Goal: Task Accomplishment & Management: Manage account settings

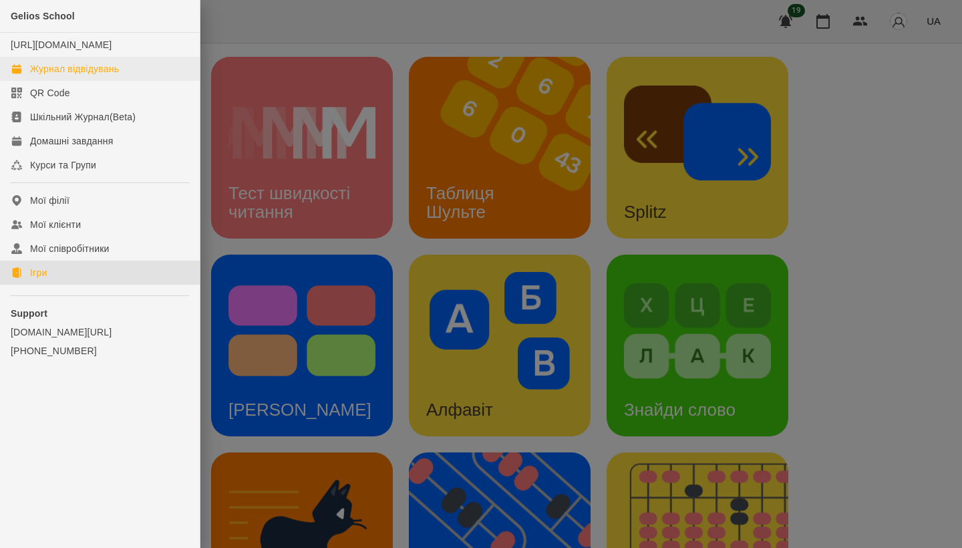
click at [67, 75] on div "Журнал відвідувань" at bounding box center [74, 68] width 89 height 13
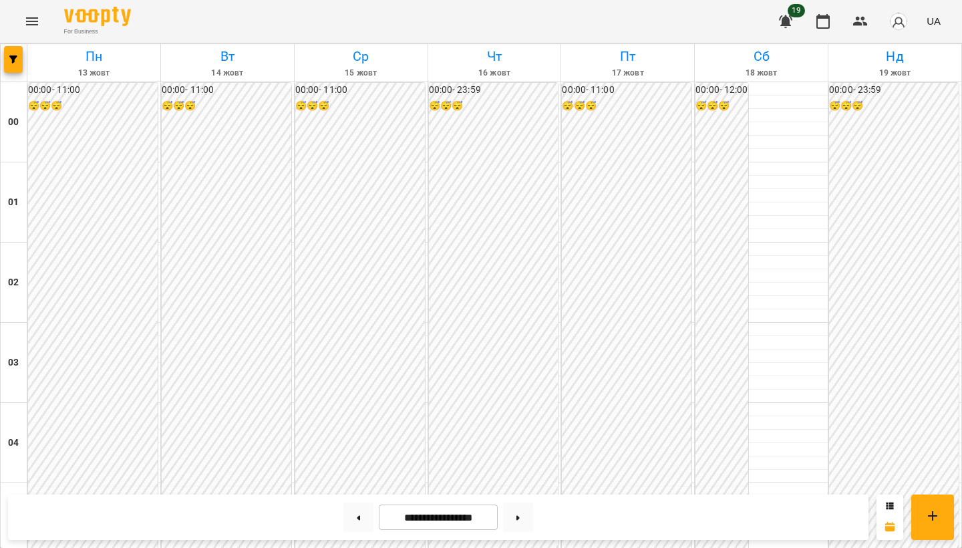
scroll to position [1370, 0]
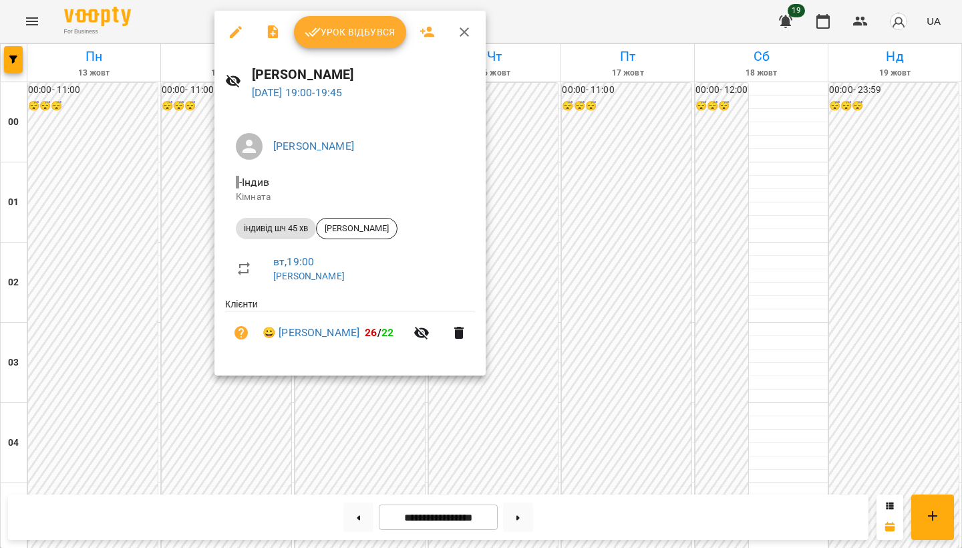
click at [338, 37] on span "Урок відбувся" at bounding box center [350, 32] width 91 height 16
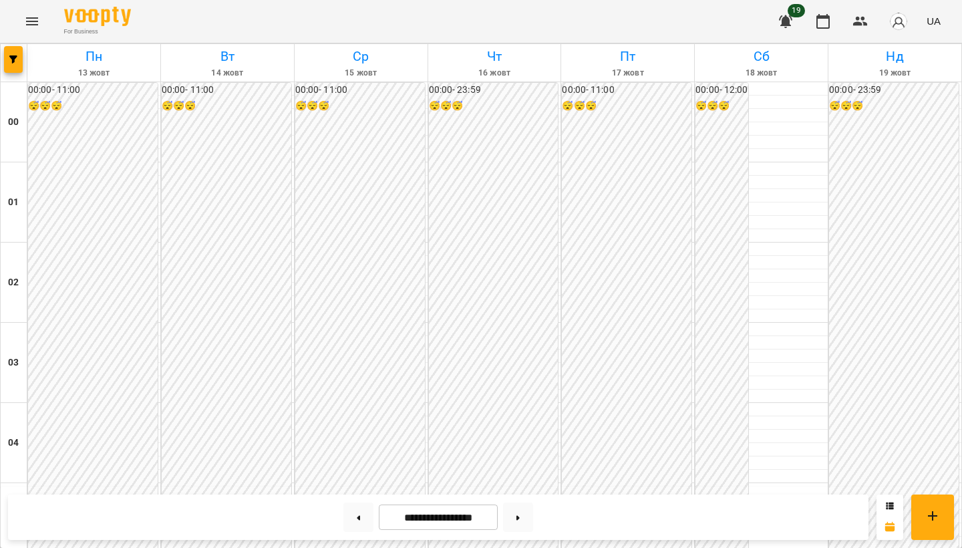
scroll to position [1317, 0]
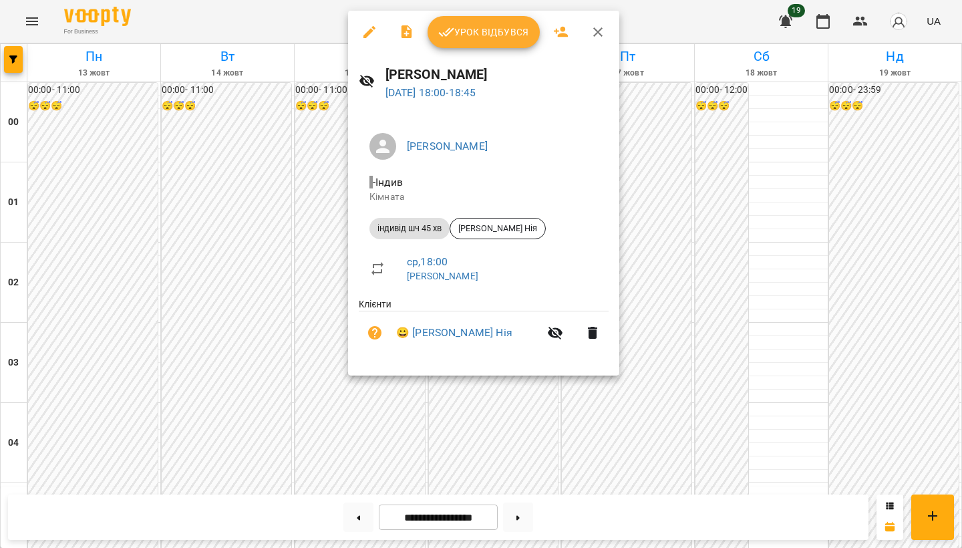
click at [308, 251] on div at bounding box center [481, 274] width 962 height 548
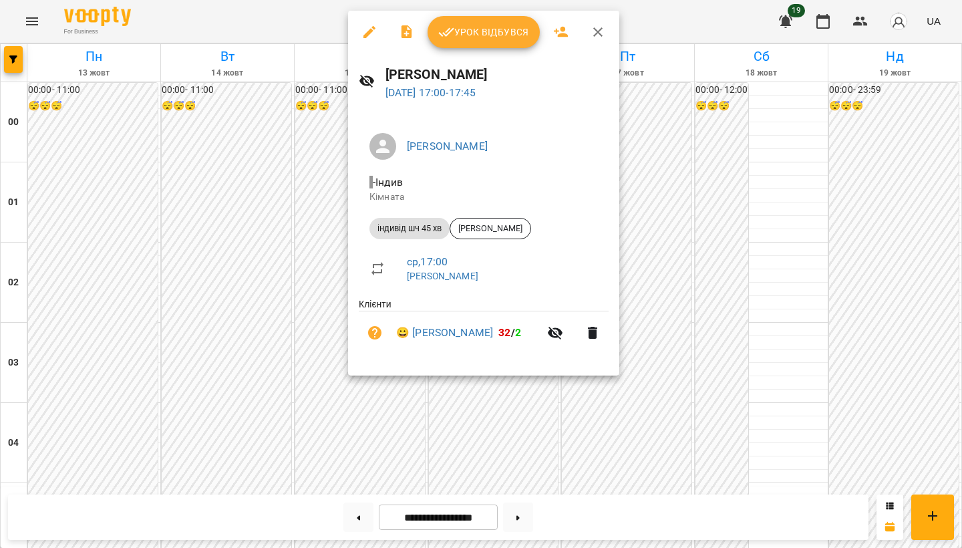
click at [267, 197] on div at bounding box center [481, 274] width 962 height 548
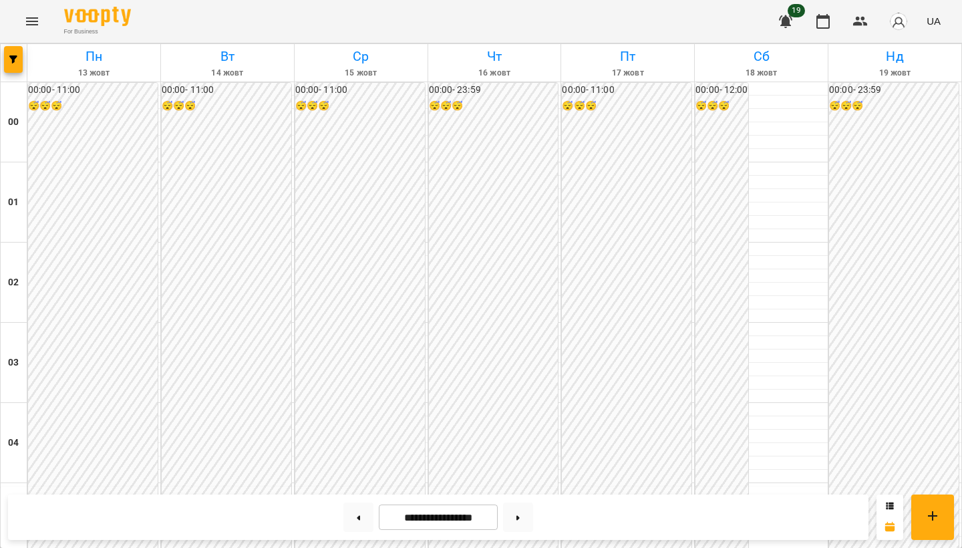
click at [27, 22] on icon "Menu" at bounding box center [32, 21] width 16 height 16
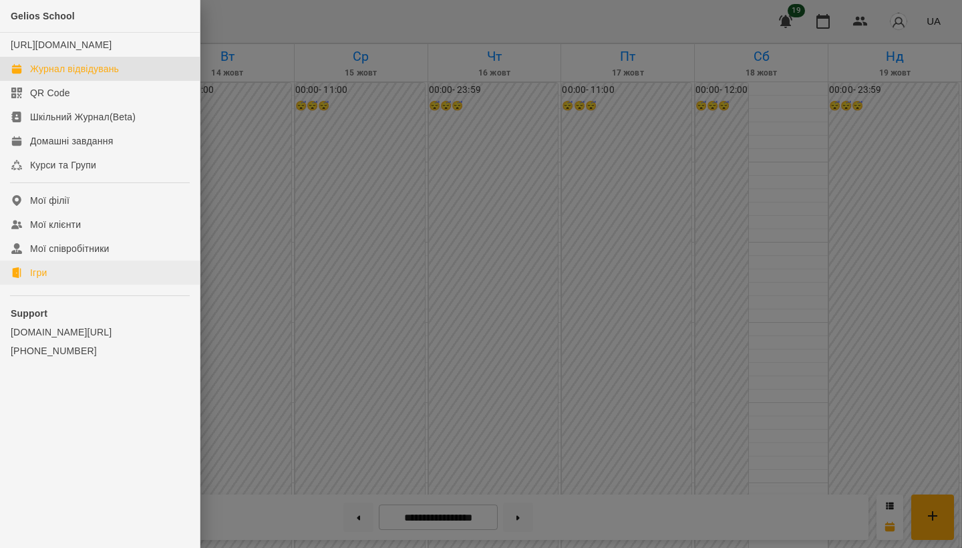
click at [81, 285] on link "Ігри" at bounding box center [100, 273] width 200 height 24
